Goal: Use online tool/utility: Utilize a website feature to perform a specific function

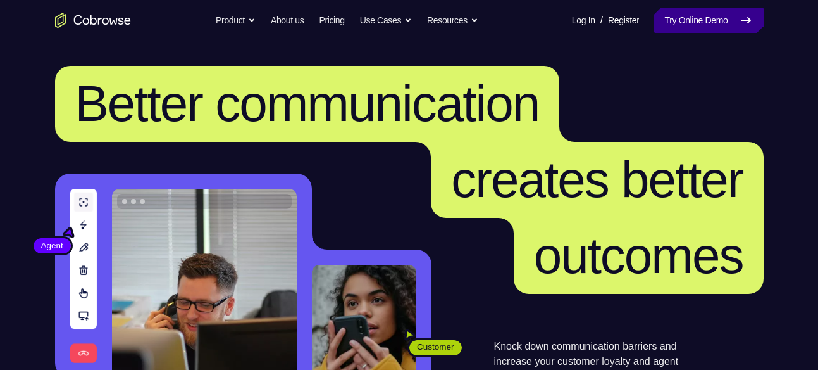
click at [686, 27] on link "Try Online Demo" at bounding box center [708, 20] width 109 height 25
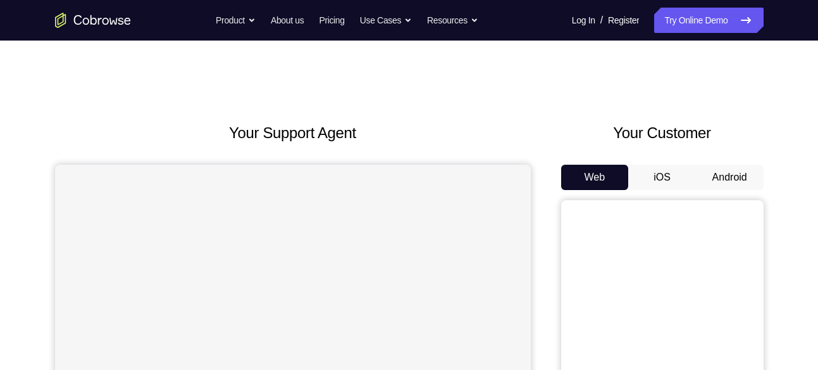
click at [729, 175] on button "Android" at bounding box center [730, 177] width 68 height 25
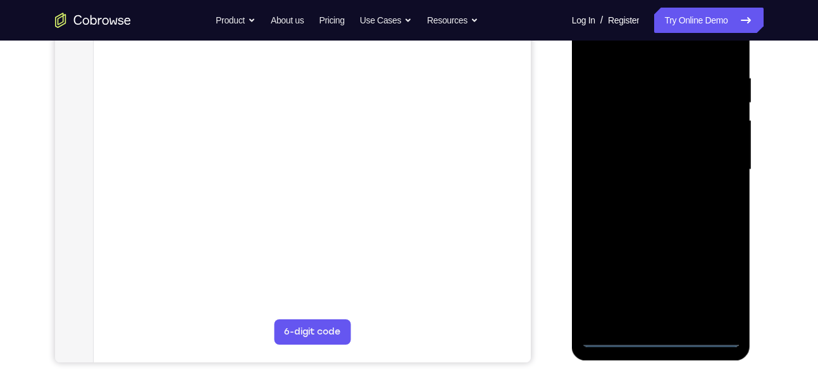
click at [661, 333] on div at bounding box center [662, 169] width 160 height 354
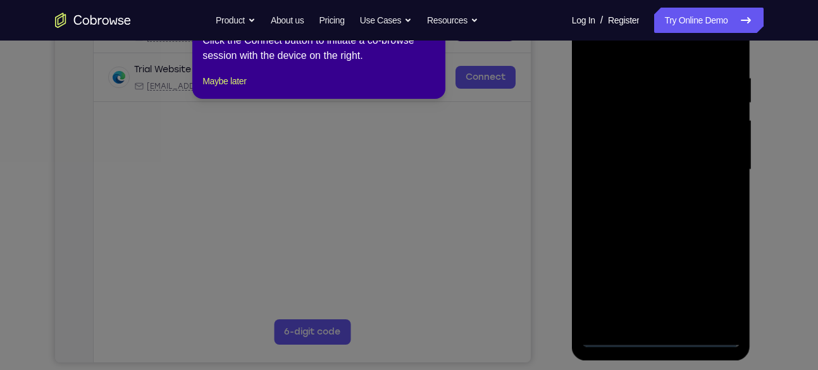
click at [721, 284] on icon at bounding box center [414, 185] width 828 height 370
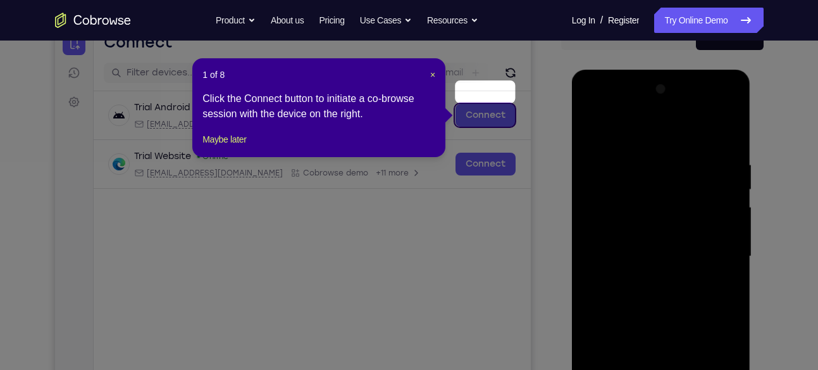
scroll to position [137, 0]
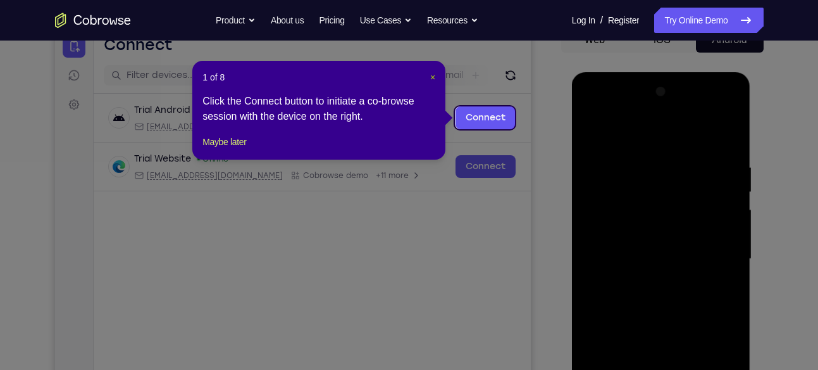
click at [430, 79] on span "×" at bounding box center [432, 77] width 5 height 10
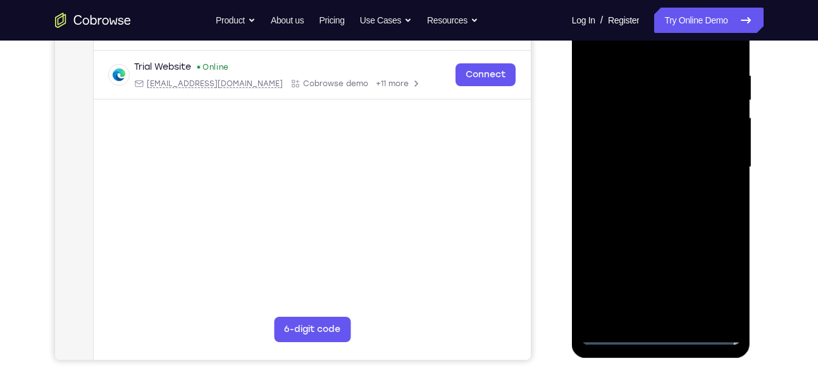
scroll to position [273, 0]
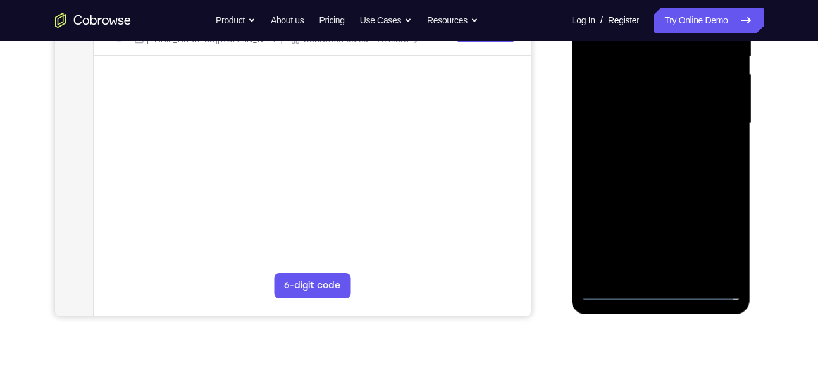
click at [720, 234] on div at bounding box center [662, 123] width 160 height 354
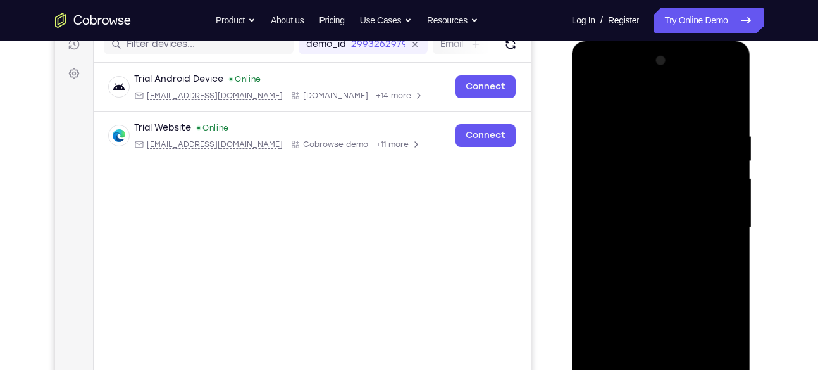
scroll to position [224, 0]
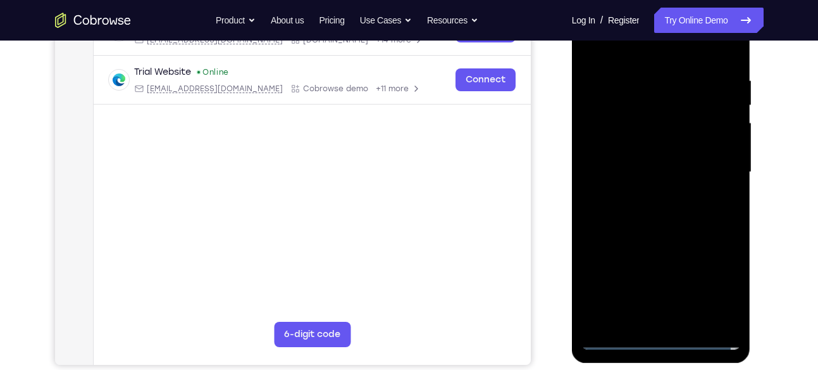
click at [726, 273] on div at bounding box center [662, 172] width 160 height 354
click at [708, 282] on div at bounding box center [662, 172] width 160 height 354
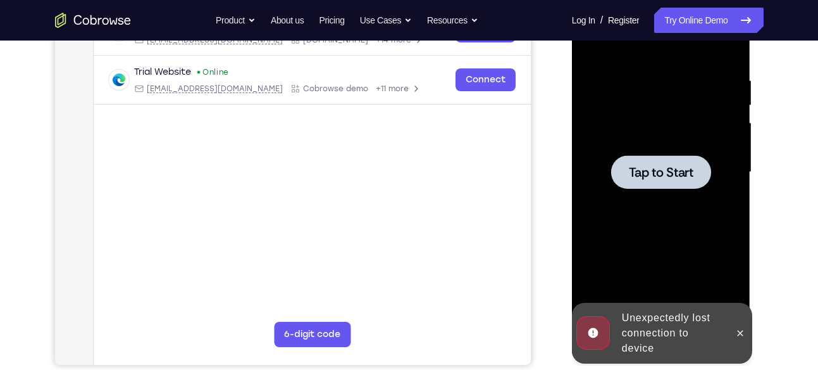
click at [673, 181] on div at bounding box center [661, 172] width 100 height 34
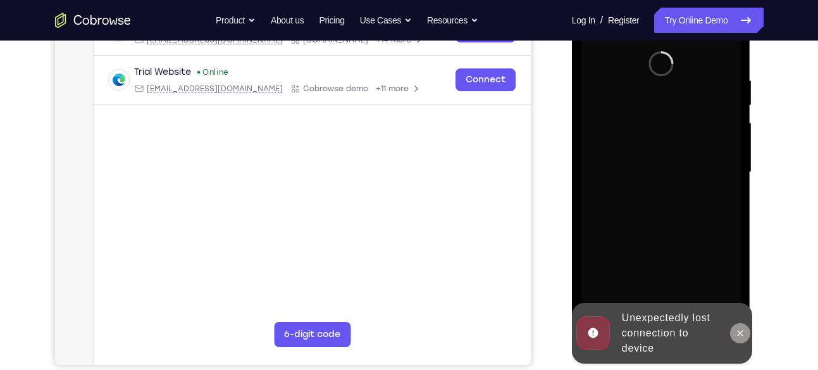
click at [744, 332] on icon at bounding box center [740, 333] width 10 height 10
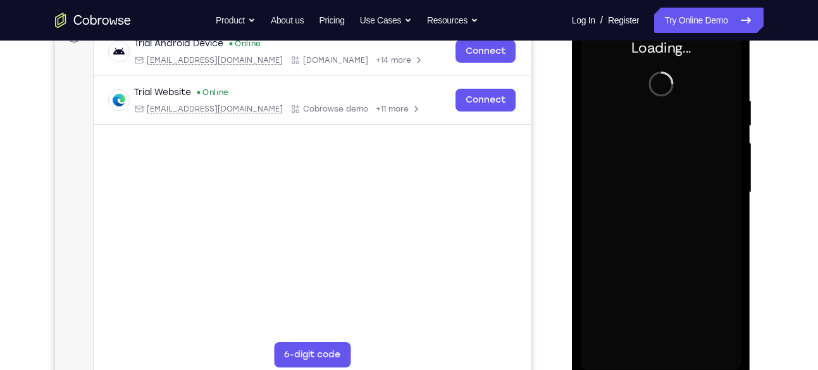
scroll to position [211, 0]
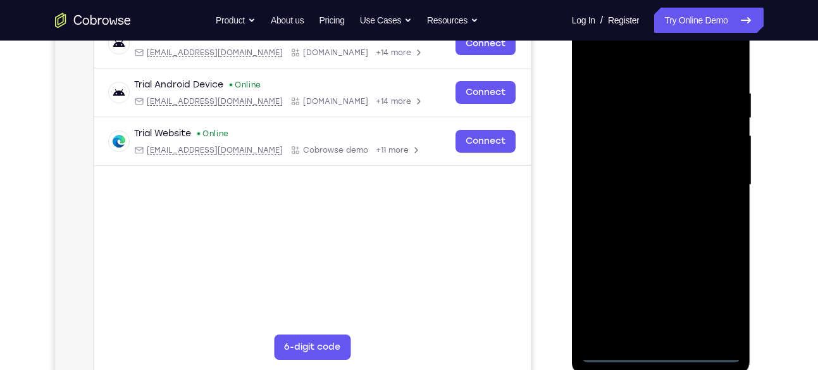
click at [662, 354] on div at bounding box center [662, 185] width 160 height 354
click at [717, 296] on div at bounding box center [662, 185] width 160 height 354
click at [645, 66] on div at bounding box center [662, 185] width 160 height 354
click at [707, 170] on div at bounding box center [662, 185] width 160 height 354
click at [716, 179] on div at bounding box center [662, 185] width 160 height 354
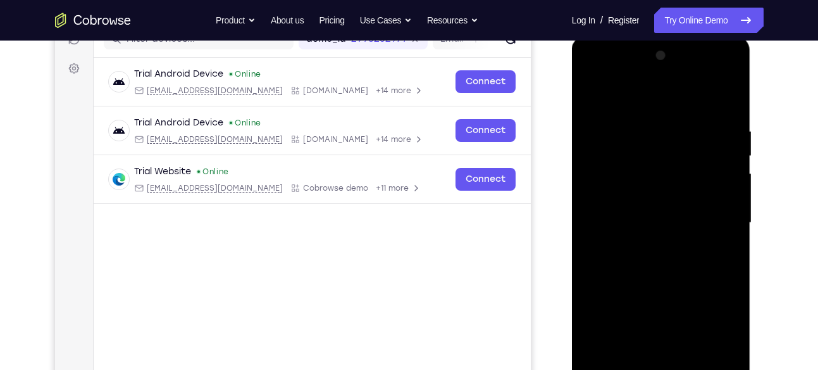
scroll to position [216, 0]
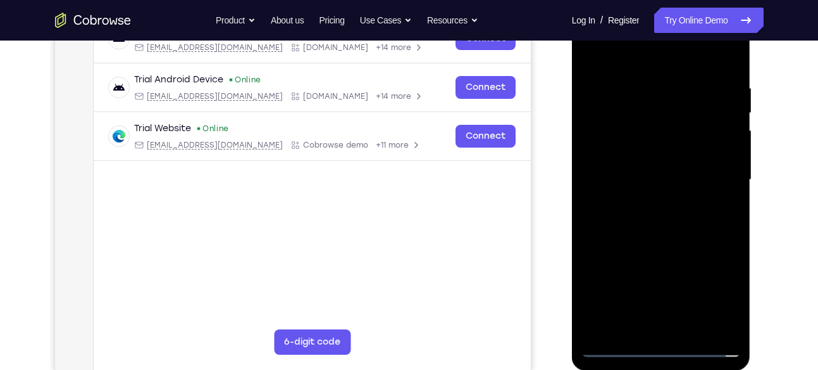
click at [678, 327] on div at bounding box center [662, 180] width 160 height 354
click at [637, 171] on div at bounding box center [662, 180] width 160 height 354
click at [640, 147] on div at bounding box center [662, 180] width 160 height 354
click at [718, 150] on div at bounding box center [662, 180] width 160 height 354
click at [672, 173] on div at bounding box center [662, 180] width 160 height 354
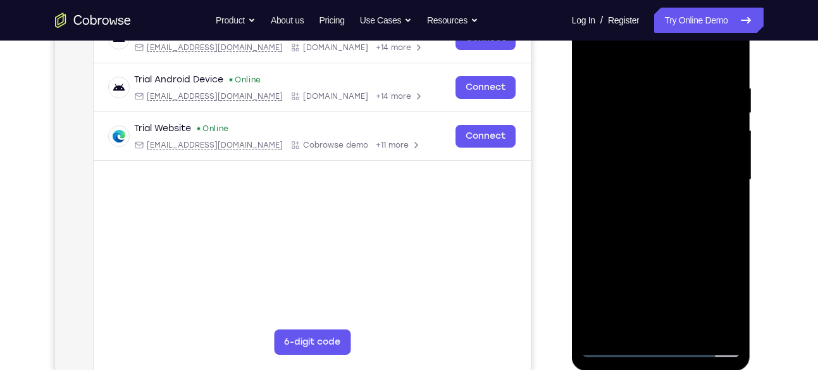
click at [665, 180] on div at bounding box center [662, 180] width 160 height 354
click at [664, 226] on div at bounding box center [662, 180] width 160 height 354
click at [671, 215] on div at bounding box center [662, 180] width 160 height 354
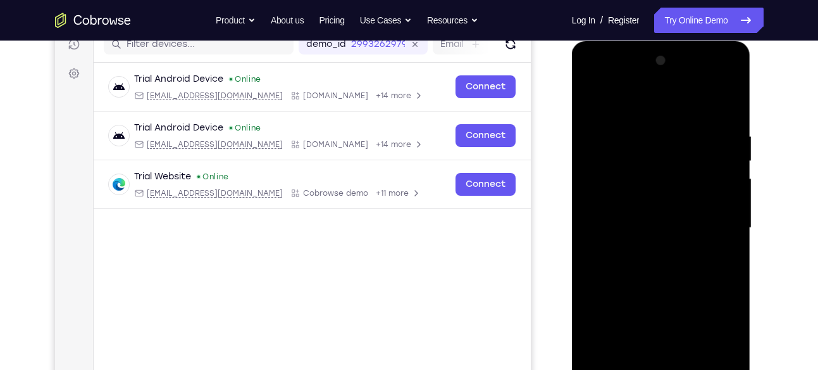
scroll to position [137, 0]
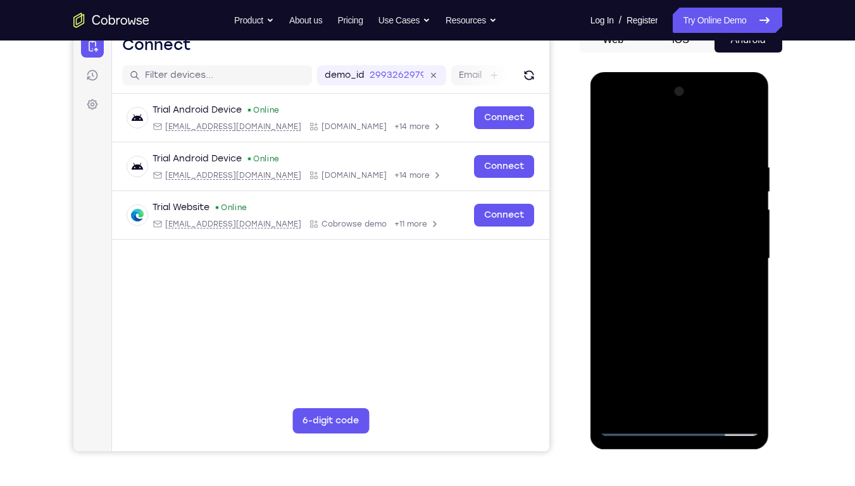
click at [744, 148] on div at bounding box center [680, 259] width 160 height 354
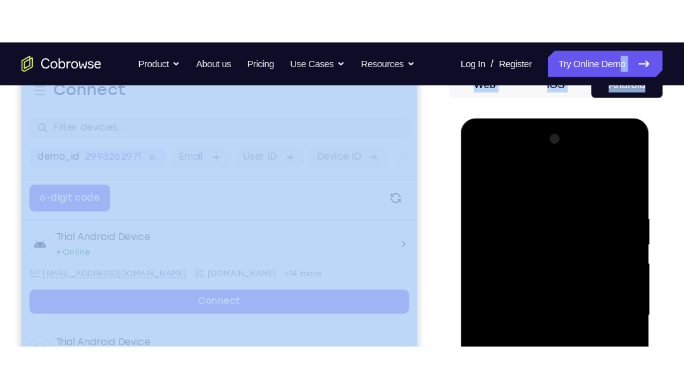
scroll to position [66, 0]
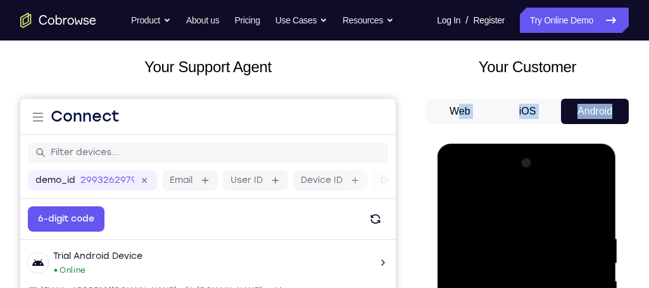
drag, startPoint x: 741, startPoint y: 6, endPoint x: 452, endPoint y: 97, distance: 303.1
click at [452, 97] on div "Your Customer Web iOS Android" at bounding box center [527, 290] width 203 height 468
drag, startPoint x: 452, startPoint y: 97, endPoint x: 441, endPoint y: 71, distance: 28.3
click at [441, 71] on h2 "Your Customer" at bounding box center [527, 67] width 203 height 23
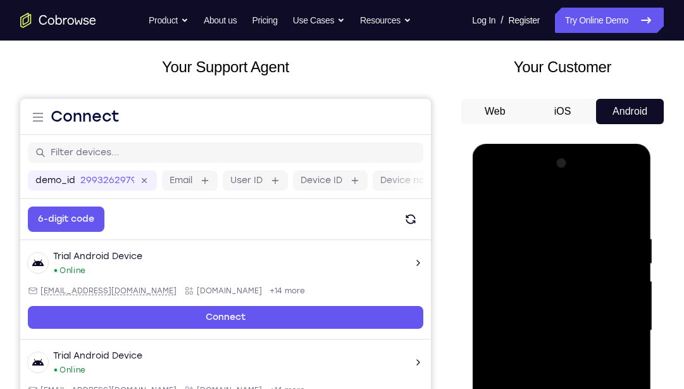
drag, startPoint x: 180, startPoint y: 3, endPoint x: 654, endPoint y: 177, distance: 505.6
click at [654, 177] on div at bounding box center [562, 328] width 203 height 389
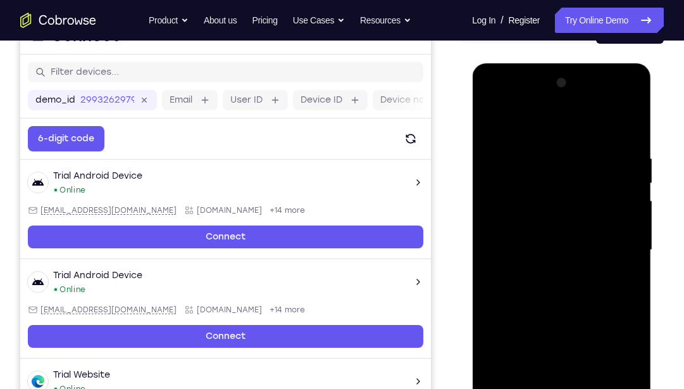
scroll to position [147, 0]
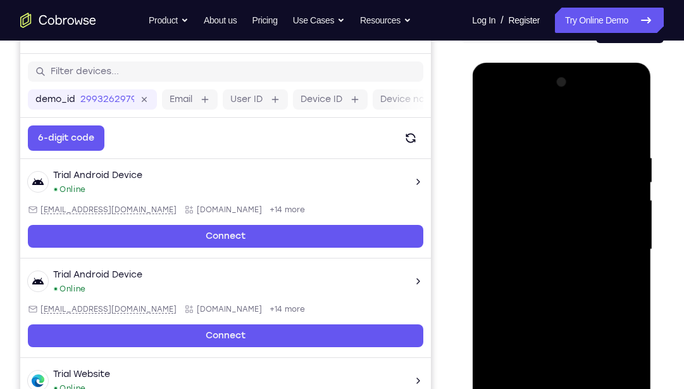
click at [618, 154] on div at bounding box center [562, 249] width 160 height 354
drag, startPoint x: 658, startPoint y: 148, endPoint x: 687, endPoint y: 144, distance: 28.8
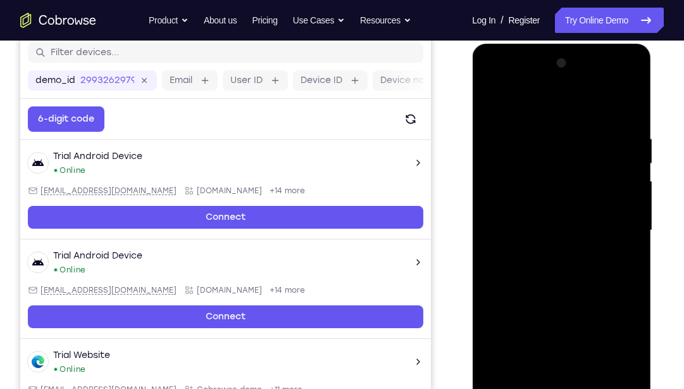
scroll to position [177, 0]
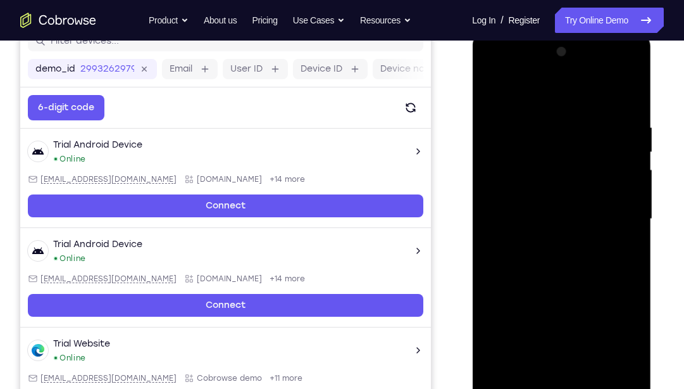
click at [626, 96] on div at bounding box center [562, 219] width 160 height 354
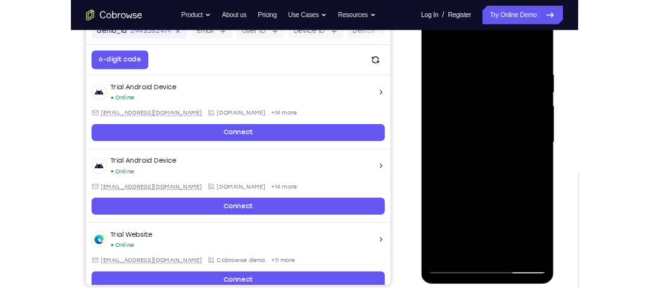
scroll to position [202, 0]
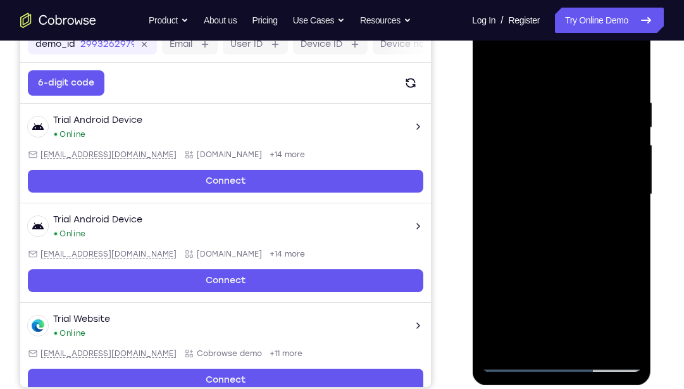
click at [589, 99] on div at bounding box center [562, 194] width 160 height 354
click at [619, 115] on div at bounding box center [562, 194] width 160 height 354
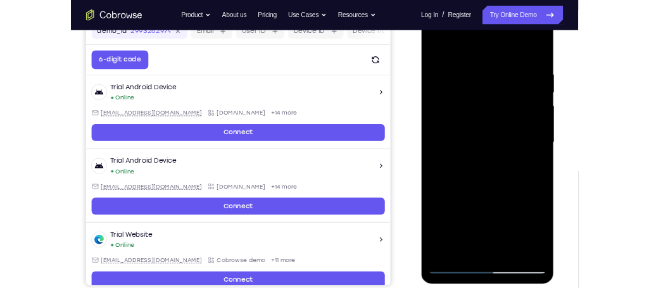
scroll to position [197, 0]
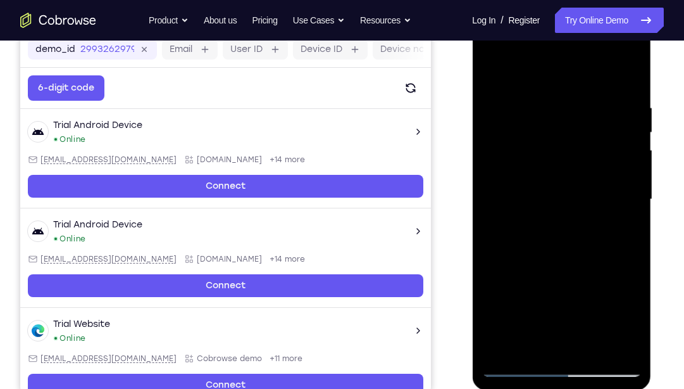
click at [632, 157] on div at bounding box center [562, 199] width 160 height 354
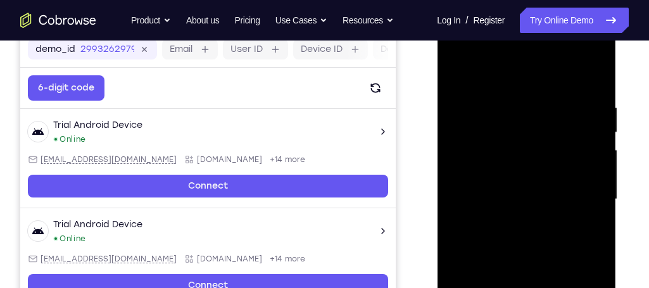
click at [593, 103] on div at bounding box center [526, 199] width 160 height 354
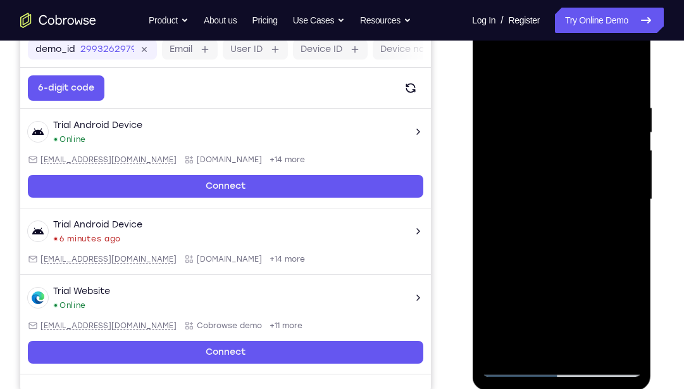
click at [628, 137] on div at bounding box center [562, 199] width 160 height 354
click at [625, 177] on div at bounding box center [562, 199] width 160 height 354
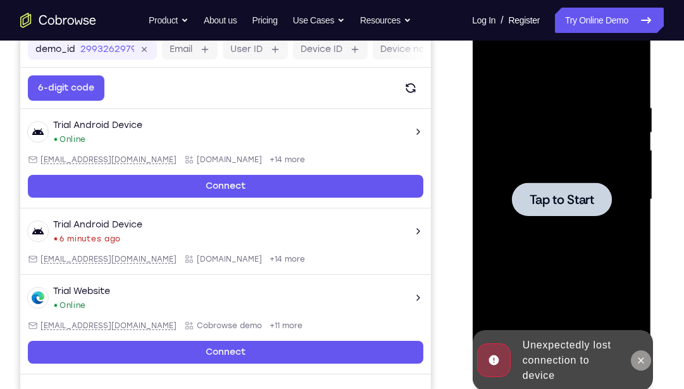
click at [643, 363] on icon at bounding box center [640, 360] width 10 height 10
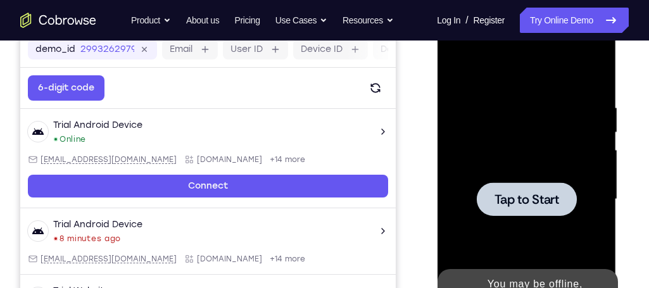
click at [519, 196] on span "Tap to Start" at bounding box center [526, 199] width 65 height 13
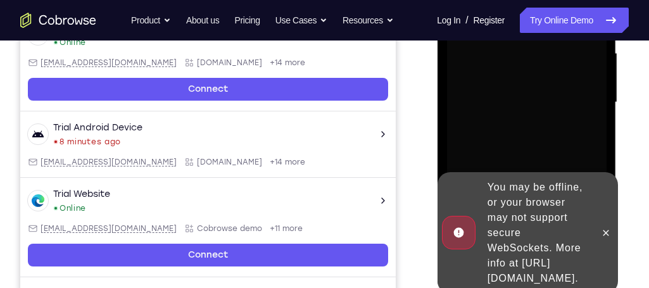
scroll to position [299, 0]
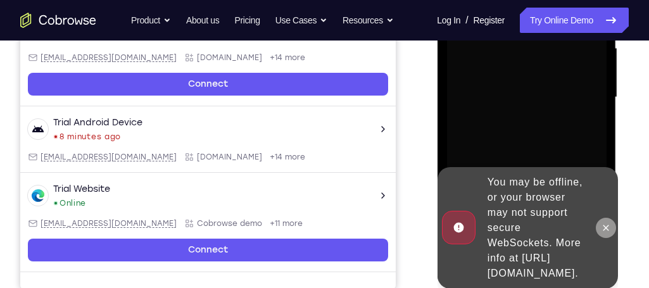
click at [610, 218] on button at bounding box center [605, 228] width 20 height 20
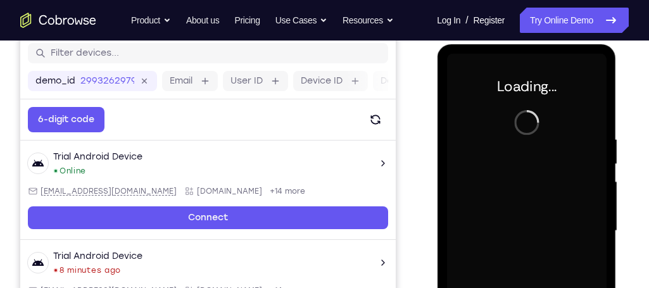
scroll to position [126, 0]
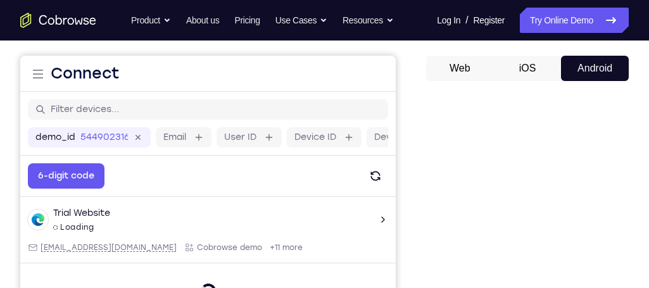
scroll to position [104, 0]
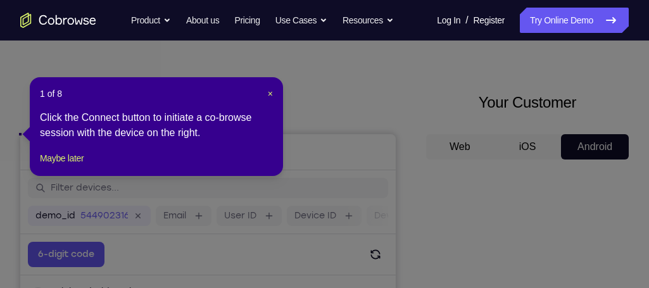
scroll to position [17, 0]
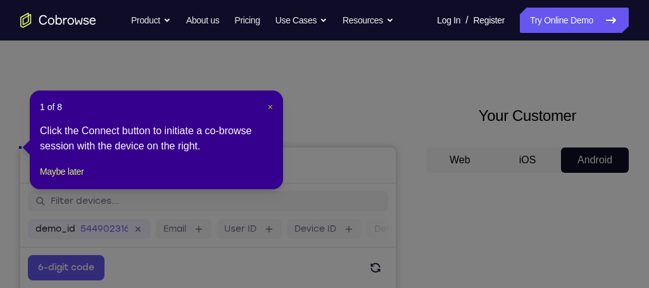
click at [268, 108] on span "×" at bounding box center [270, 107] width 5 height 10
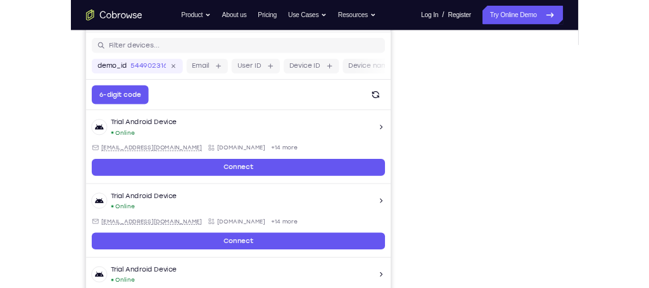
scroll to position [165, 0]
